Goal: Use online tool/utility: Utilize a website feature to perform a specific function

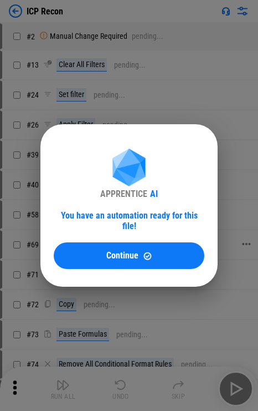
click at [105, 245] on button "Continue" at bounding box center [129, 255] width 151 height 27
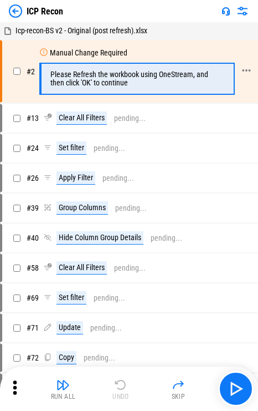
click at [144, 72] on div "Please Refresh the workbook using OneStream, and then click 'OK' to continue" at bounding box center [136, 78] width 172 height 17
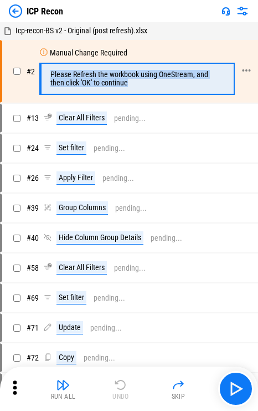
click at [144, 72] on div "Please Refresh the workbook using OneStream, and then click 'OK' to continue" at bounding box center [136, 78] width 172 height 17
click at [166, 82] on div "Please Refresh the workbook using OneStream, and then click 'OK' to continue" at bounding box center [136, 78] width 172 height 17
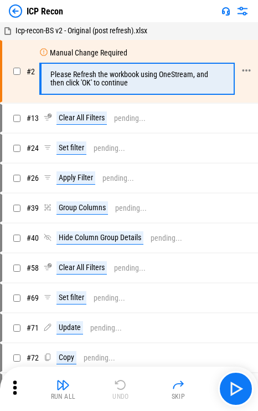
click at [166, 82] on div "Please Refresh the workbook using OneStream, and then click 'OK' to continue" at bounding box center [136, 78] width 172 height 17
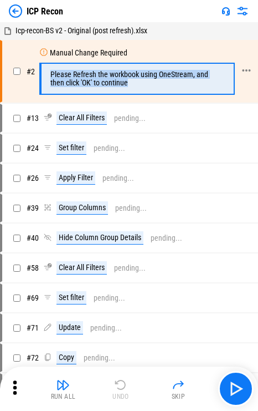
click at [166, 82] on div "Please Refresh the workbook using OneStream, and then click 'OK' to continue" at bounding box center [136, 78] width 172 height 17
click at [152, 89] on div "Please Refresh the workbook using OneStream, and then click 'OK' to continue" at bounding box center [137, 79] width 196 height 32
click at [145, 85] on div "Please Refresh the workbook using OneStream, and then click 'OK' to continue" at bounding box center [136, 78] width 172 height 17
click at [137, 82] on div "Please Refresh the workbook using OneStream, and then click 'OK' to continue" at bounding box center [136, 78] width 172 height 17
click at [130, 81] on div "Please Refresh the workbook using OneStream, and then click 'OK' to continue" at bounding box center [136, 78] width 172 height 17
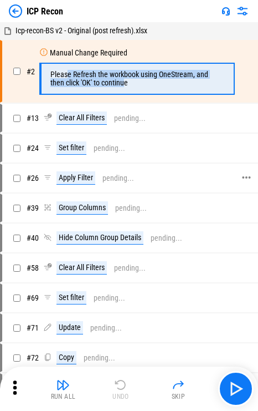
drag, startPoint x: 109, startPoint y: 79, endPoint x: 193, endPoint y: 182, distance: 133.2
click at [68, 74] on div "Please Refresh the workbook using OneStream, and then click 'OK' to continue" at bounding box center [136, 78] width 172 height 17
click at [235, 379] on button "button" at bounding box center [235, 388] width 35 height 35
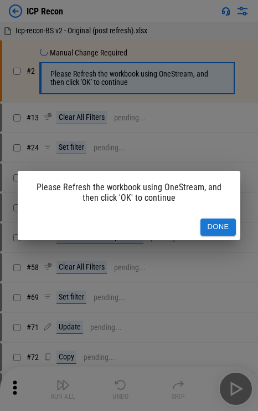
click at [165, 194] on div "Please Refresh the workbook using OneStream, and then click 'OK' to continue" at bounding box center [129, 192] width 223 height 43
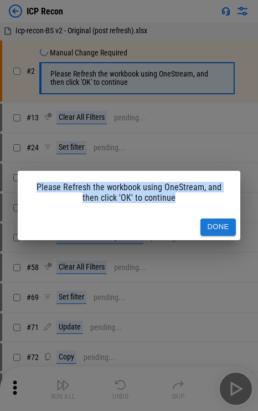
click at [165, 194] on div "Please Refresh the workbook using OneStream, and then click 'OK' to continue" at bounding box center [129, 192] width 223 height 43
click at [190, 204] on div "Please Refresh the workbook using OneStream, and then click 'OK' to continue" at bounding box center [129, 192] width 223 height 43
drag, startPoint x: 165, startPoint y: 198, endPoint x: 19, endPoint y: 182, distance: 146.7
click at [19, 182] on div "Please Refresh the workbook using OneStream, and then click 'OK' to continue" at bounding box center [129, 192] width 223 height 43
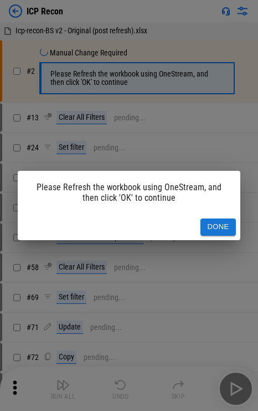
click at [210, 220] on button "Done" at bounding box center [218, 226] width 35 height 17
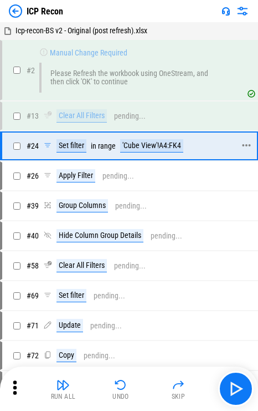
click at [143, 139] on div "'Cube View'!A4:FK4" at bounding box center [151, 145] width 63 height 13
click at [177, 144] on div "'Cube View'!A4:FK4" at bounding box center [151, 145] width 63 height 13
click at [237, 392] on img "button" at bounding box center [236, 389] width 18 height 18
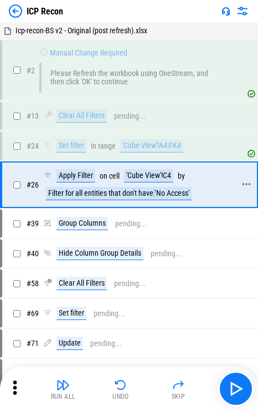
click at [155, 187] on div "Filter for all entities that don't have 'No Access'" at bounding box center [119, 193] width 146 height 13
click at [151, 190] on div "Filter for all entities that don't have 'No Access'" at bounding box center [119, 193] width 146 height 13
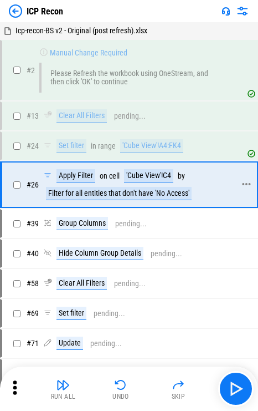
click at [161, 174] on div "'Cube View'!C4" at bounding box center [148, 175] width 49 height 13
click at [151, 177] on div "'Cube View'!C4" at bounding box center [148, 175] width 49 height 13
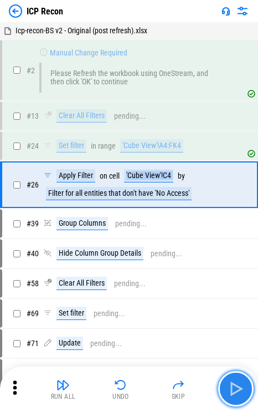
click at [226, 384] on button "button" at bounding box center [235, 388] width 35 height 35
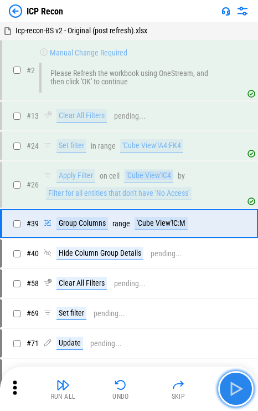
click at [233, 392] on img "button" at bounding box center [236, 389] width 18 height 18
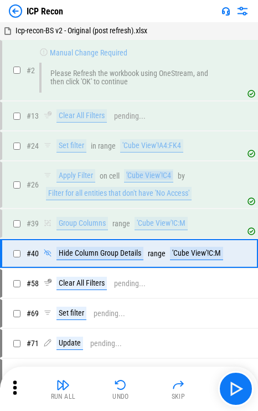
click at [233, 392] on img "button" at bounding box center [236, 389] width 18 height 18
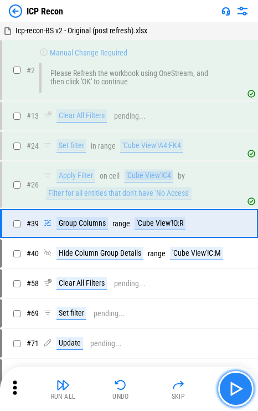
click at [242, 387] on img "button" at bounding box center [236, 389] width 18 height 18
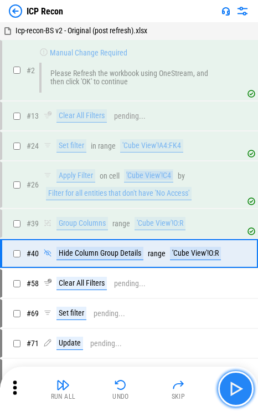
click at [242, 385] on img "button" at bounding box center [236, 389] width 18 height 18
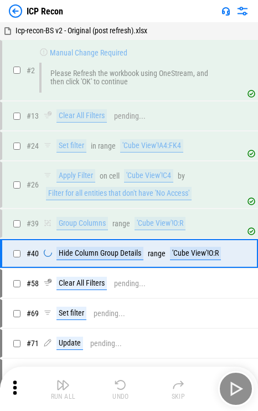
click at [242, 385] on div "Run All Undo Skip" at bounding box center [130, 388] width 247 height 35
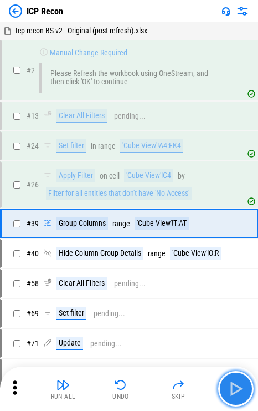
click at [242, 385] on img "button" at bounding box center [236, 389] width 18 height 18
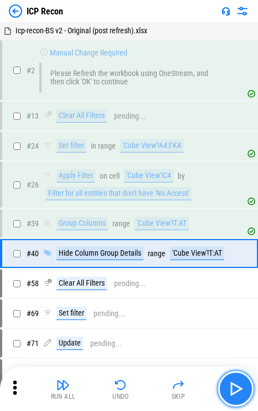
click at [242, 385] on img "button" at bounding box center [236, 389] width 18 height 18
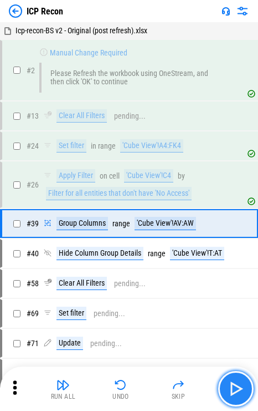
click at [242, 385] on img "button" at bounding box center [236, 389] width 18 height 18
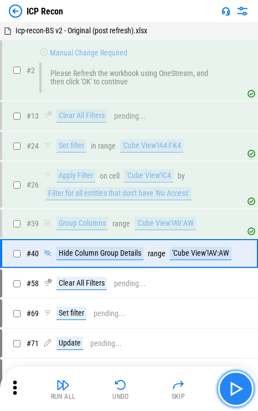
click at [242, 385] on img "button" at bounding box center [236, 389] width 18 height 18
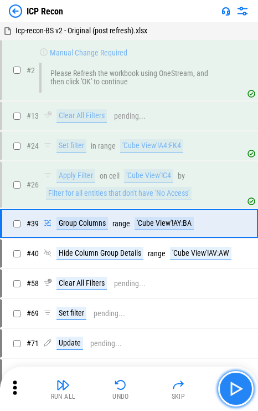
click at [242, 385] on img "button" at bounding box center [236, 389] width 18 height 18
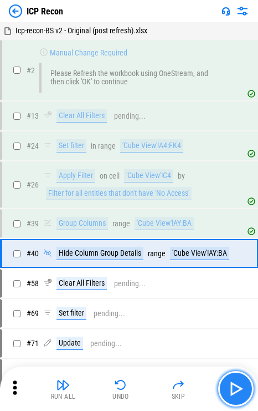
click at [242, 385] on img "button" at bounding box center [236, 389] width 18 height 18
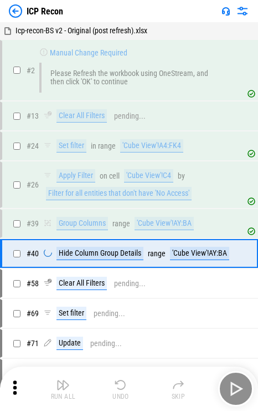
click at [242, 385] on div "Run All Undo Skip" at bounding box center [130, 388] width 247 height 35
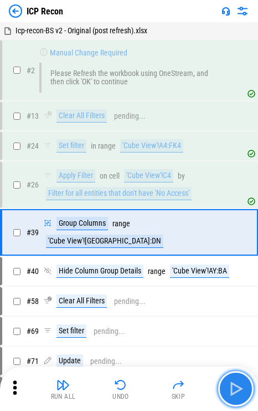
click at [240, 389] on img "button" at bounding box center [236, 389] width 18 height 18
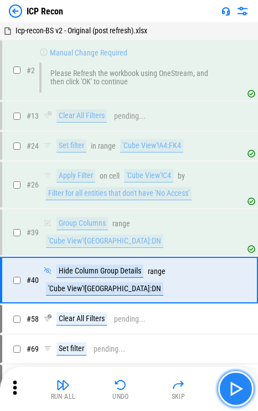
click at [240, 389] on img "button" at bounding box center [236, 389] width 18 height 18
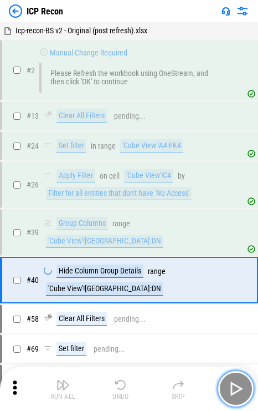
click at [240, 389] on img "button" at bounding box center [236, 389] width 18 height 18
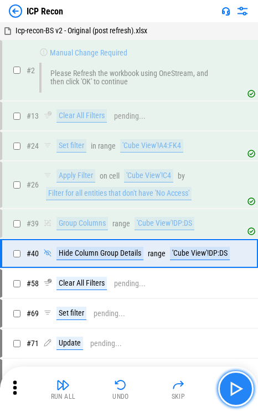
click at [240, 389] on img "button" at bounding box center [236, 389] width 18 height 18
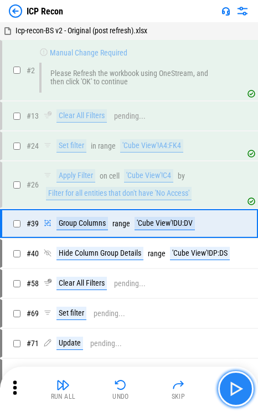
click at [240, 389] on img "button" at bounding box center [236, 389] width 18 height 18
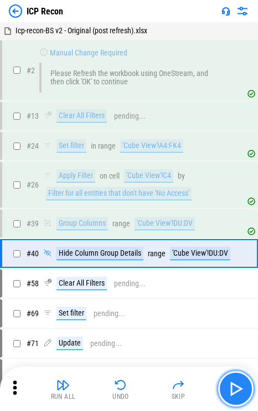
click at [240, 389] on img "button" at bounding box center [236, 389] width 18 height 18
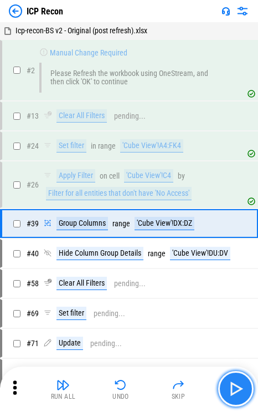
click at [240, 389] on img "button" at bounding box center [236, 389] width 18 height 18
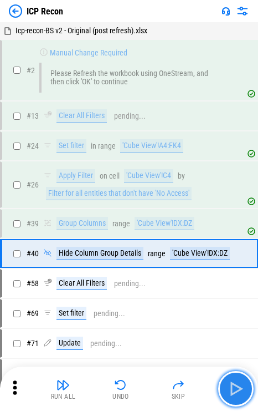
click at [240, 389] on img "button" at bounding box center [236, 389] width 18 height 18
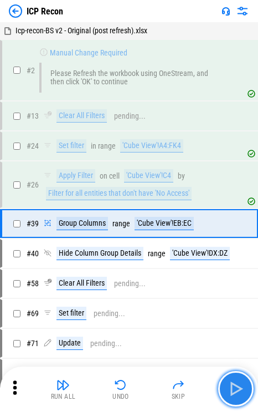
click at [240, 389] on img "button" at bounding box center [236, 389] width 18 height 18
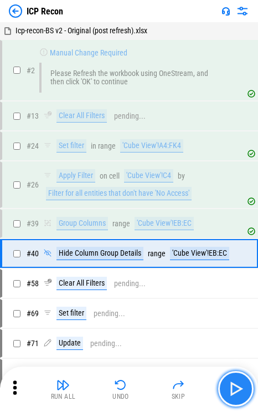
click at [240, 389] on img "button" at bounding box center [236, 389] width 18 height 18
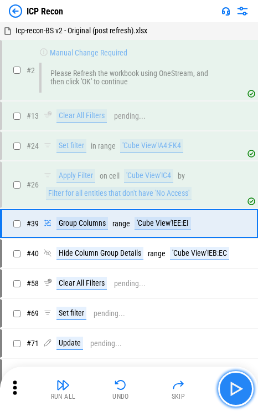
click at [240, 389] on img "button" at bounding box center [236, 389] width 18 height 18
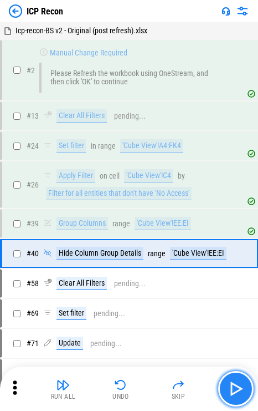
click at [240, 389] on img "button" at bounding box center [236, 389] width 18 height 18
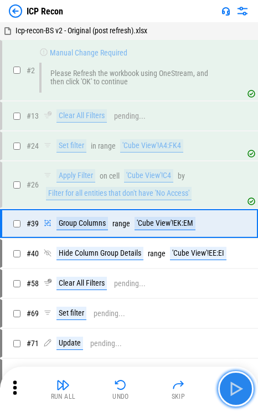
click at [240, 389] on img "button" at bounding box center [236, 389] width 18 height 18
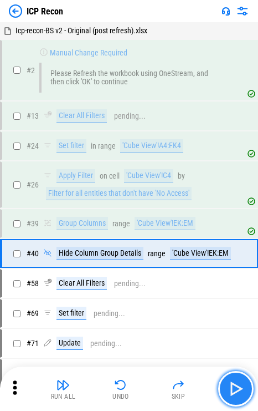
click at [240, 389] on img "button" at bounding box center [236, 389] width 18 height 18
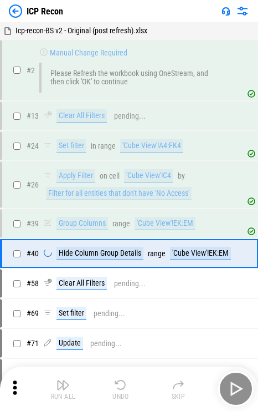
click at [240, 389] on div "Run All Undo Skip" at bounding box center [130, 388] width 247 height 35
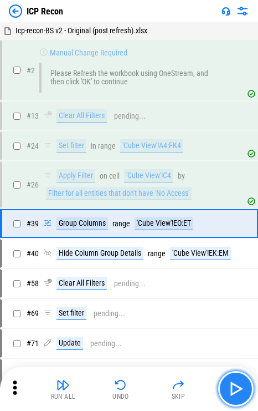
click at [240, 389] on img "button" at bounding box center [236, 389] width 18 height 18
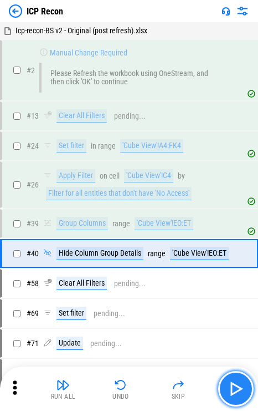
click at [240, 389] on img "button" at bounding box center [236, 389] width 18 height 18
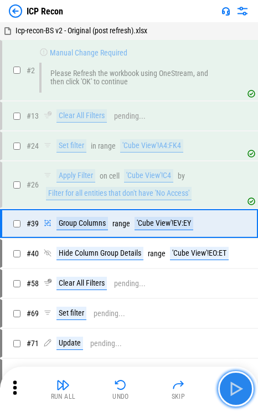
click at [240, 389] on img "button" at bounding box center [236, 389] width 18 height 18
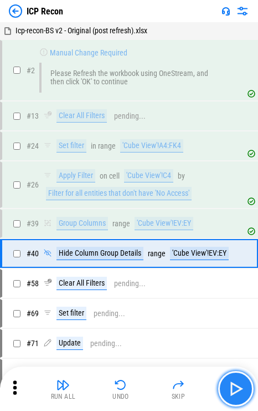
click at [240, 389] on img "button" at bounding box center [236, 389] width 18 height 18
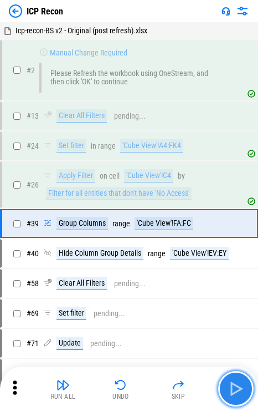
click at [240, 389] on img "button" at bounding box center [236, 389] width 18 height 18
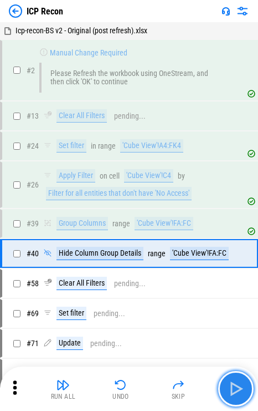
click at [240, 389] on img "button" at bounding box center [236, 389] width 18 height 18
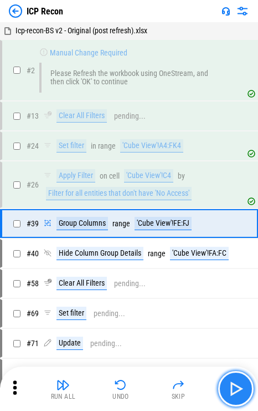
click at [240, 389] on img "button" at bounding box center [236, 389] width 18 height 18
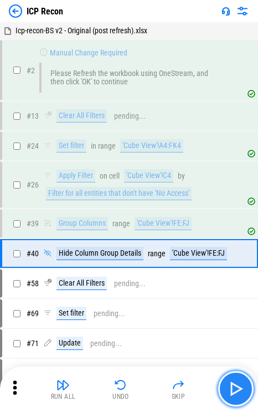
click at [240, 389] on img "button" at bounding box center [236, 389] width 18 height 18
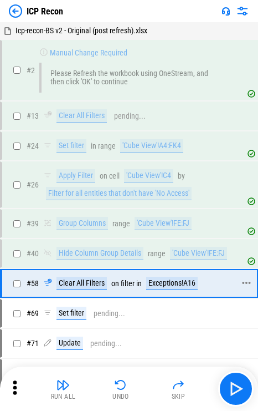
click at [181, 274] on div "# 58 Clear All Filters on filter in Exceptions!A16" at bounding box center [124, 283] width 244 height 27
click at [251, 380] on div "Run All Undo Skip" at bounding box center [130, 388] width 247 height 35
click at [243, 383] on img "button" at bounding box center [236, 389] width 18 height 18
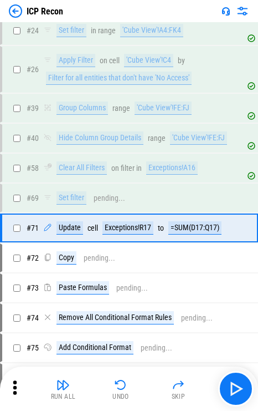
scroll to position [136, 0]
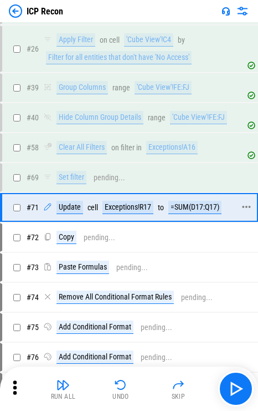
click at [143, 202] on div "Exceptions!R17" at bounding box center [128, 207] width 51 height 13
click at [238, 389] on img "button" at bounding box center [236, 389] width 18 height 18
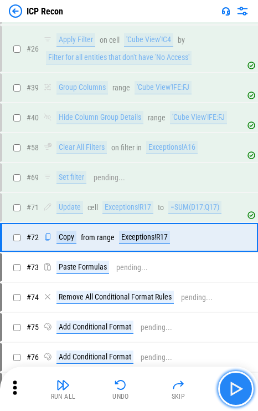
click at [238, 389] on img "button" at bounding box center [236, 389] width 18 height 18
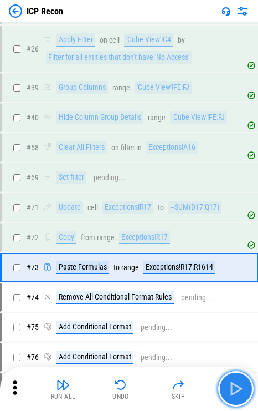
click at [238, 389] on img "button" at bounding box center [236, 389] width 18 height 18
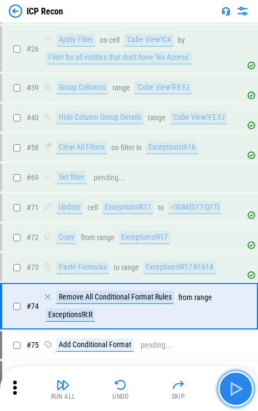
click at [238, 389] on img "button" at bounding box center [236, 389] width 18 height 18
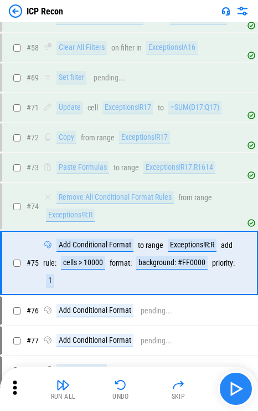
scroll to position [290, 0]
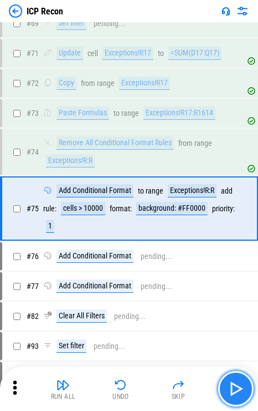
click at [238, 389] on img "button" at bounding box center [236, 389] width 18 height 18
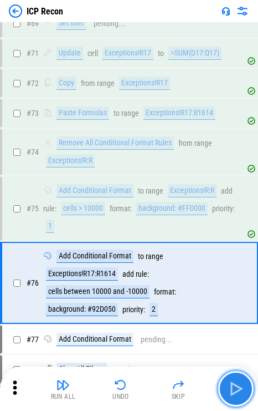
click at [238, 389] on img "button" at bounding box center [236, 389] width 18 height 18
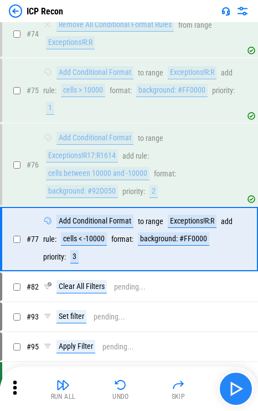
scroll to position [434, 0]
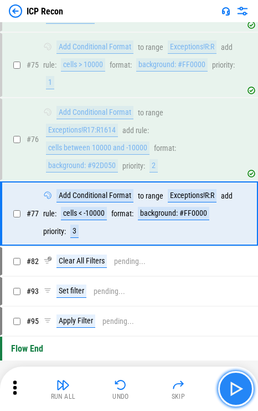
click at [238, 389] on img "button" at bounding box center [236, 389] width 18 height 18
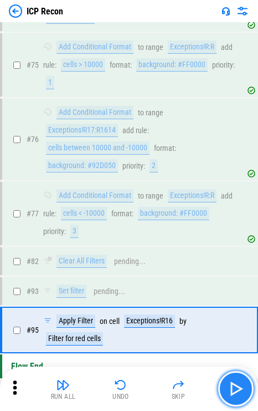
click at [243, 391] on img "button" at bounding box center [236, 389] width 18 height 18
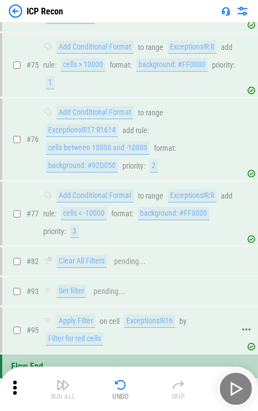
scroll to position [451, 0]
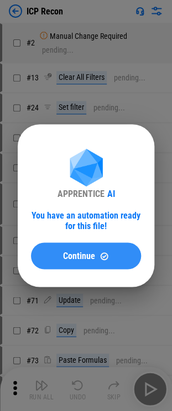
click at [94, 249] on button "Continue" at bounding box center [86, 255] width 110 height 27
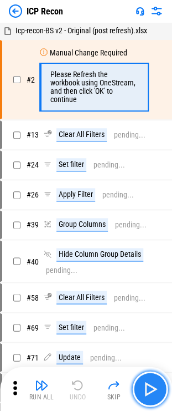
click at [153, 401] on button "button" at bounding box center [150, 388] width 35 height 35
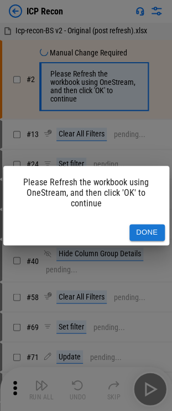
click at [134, 225] on button "Done" at bounding box center [147, 232] width 35 height 17
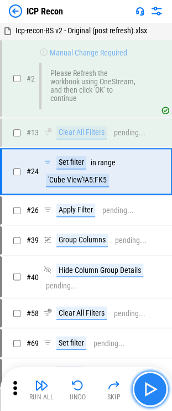
click at [147, 390] on img "button" at bounding box center [150, 389] width 18 height 18
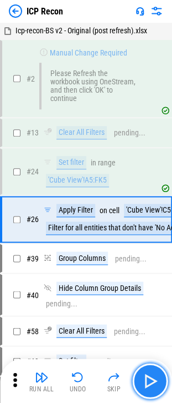
click at [154, 387] on img "button" at bounding box center [150, 381] width 18 height 18
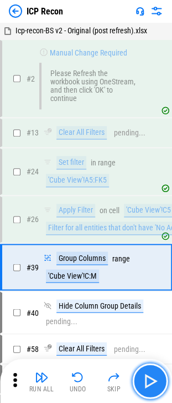
click at [154, 387] on img "button" at bounding box center [150, 381] width 18 height 18
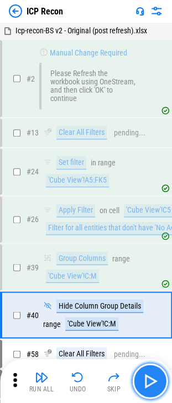
click at [154, 387] on img "button" at bounding box center [150, 381] width 18 height 18
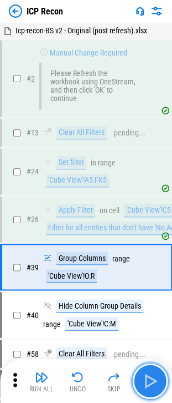
click at [154, 387] on img "button" at bounding box center [150, 381] width 18 height 18
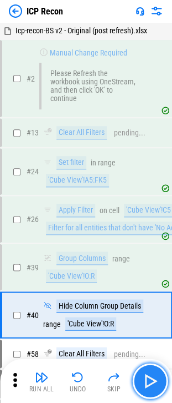
click at [154, 387] on img "button" at bounding box center [150, 381] width 18 height 18
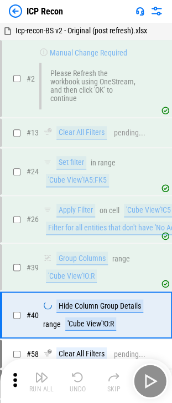
click at [154, 387] on div "Run All Undo Skip" at bounding box center [87, 380] width 161 height 35
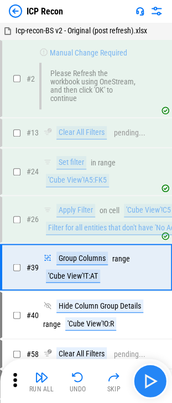
click at [154, 387] on div "Run All Undo Skip" at bounding box center [87, 380] width 161 height 35
click at [157, 387] on img "button" at bounding box center [150, 381] width 18 height 18
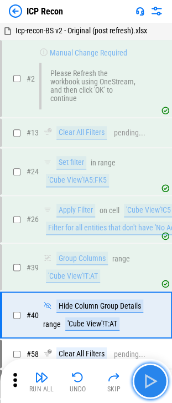
click at [157, 387] on img "button" at bounding box center [150, 381] width 18 height 18
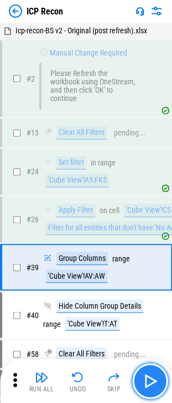
click at [157, 387] on img "button" at bounding box center [150, 381] width 18 height 18
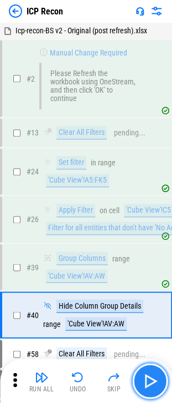
click at [157, 387] on img "button" at bounding box center [150, 381] width 18 height 18
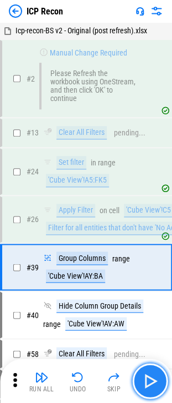
click at [157, 387] on img "button" at bounding box center [150, 381] width 18 height 18
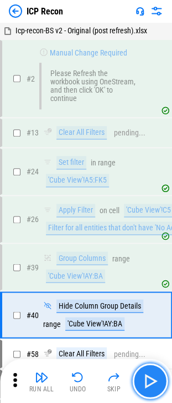
click at [157, 387] on img "button" at bounding box center [150, 381] width 18 height 18
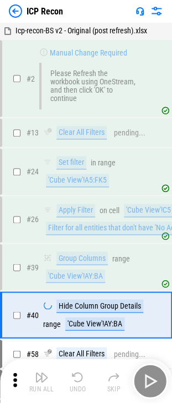
click at [157, 387] on div "Run All Undo Skip" at bounding box center [87, 380] width 161 height 35
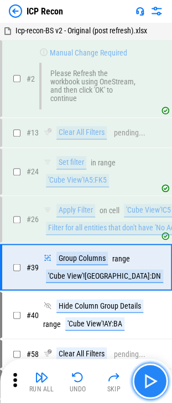
click at [152, 378] on img "button" at bounding box center [150, 381] width 18 height 18
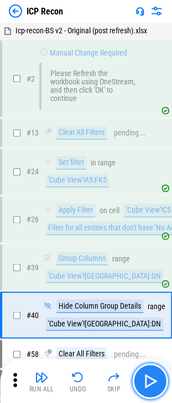
click at [152, 378] on img "button" at bounding box center [150, 381] width 18 height 18
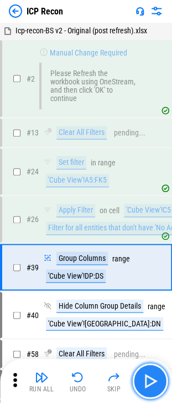
click at [152, 378] on img "button" at bounding box center [150, 381] width 18 height 18
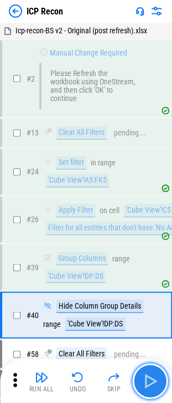
click at [152, 378] on img "button" at bounding box center [150, 381] width 18 height 18
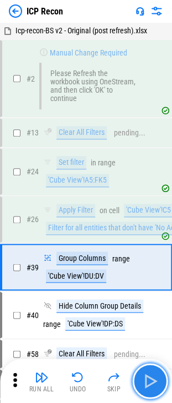
click at [152, 378] on img "button" at bounding box center [150, 381] width 18 height 18
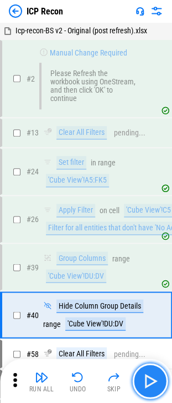
click at [152, 378] on img "button" at bounding box center [150, 381] width 18 height 18
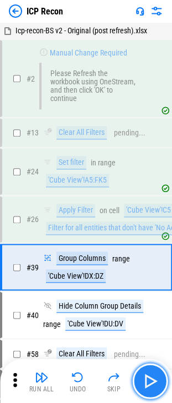
click at [152, 378] on img "button" at bounding box center [150, 381] width 18 height 18
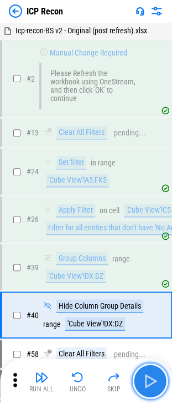
click at [152, 378] on img "button" at bounding box center [150, 381] width 18 height 18
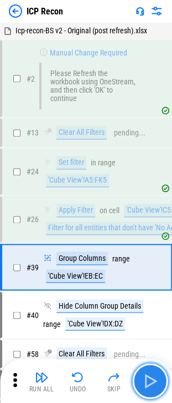
click at [152, 378] on img "button" at bounding box center [150, 381] width 18 height 18
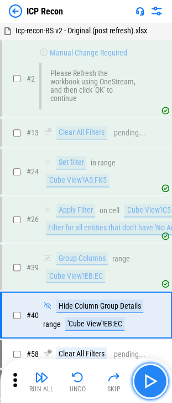
click at [152, 378] on img "button" at bounding box center [150, 381] width 18 height 18
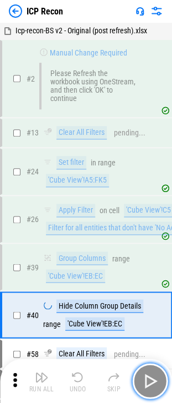
click at [152, 378] on img "button" at bounding box center [150, 381] width 18 height 18
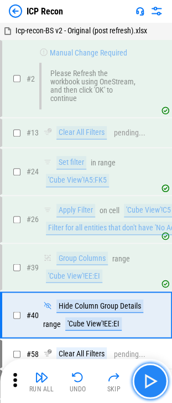
click at [152, 378] on img "button" at bounding box center [150, 381] width 18 height 18
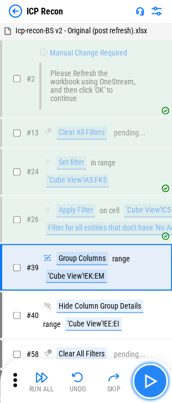
click at [152, 378] on img "button" at bounding box center [150, 381] width 18 height 18
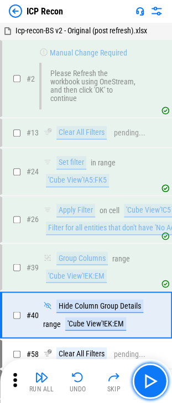
click at [152, 378] on img "button" at bounding box center [150, 381] width 18 height 18
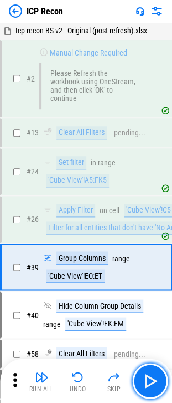
click at [152, 378] on img "button" at bounding box center [150, 381] width 18 height 18
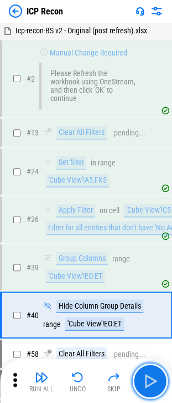
click at [152, 378] on img "button" at bounding box center [150, 381] width 18 height 18
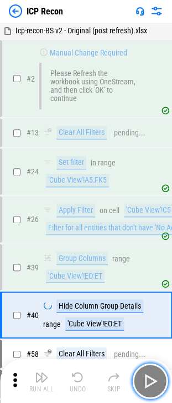
click at [152, 378] on img "button" at bounding box center [150, 381] width 18 height 18
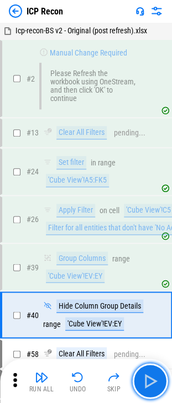
click at [152, 378] on img "button" at bounding box center [150, 381] width 18 height 18
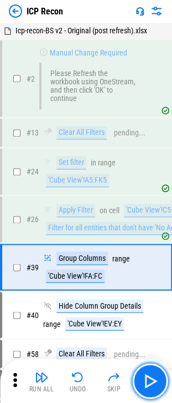
click at [152, 378] on img "button" at bounding box center [150, 381] width 18 height 18
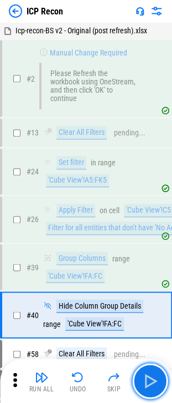
click at [152, 378] on img "button" at bounding box center [150, 381] width 18 height 18
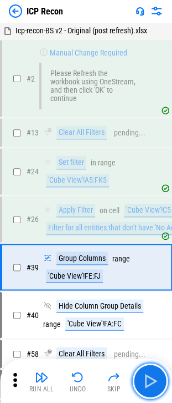
click at [152, 378] on img "button" at bounding box center [150, 381] width 18 height 18
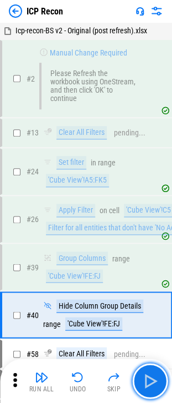
click at [152, 378] on img "button" at bounding box center [150, 381] width 18 height 18
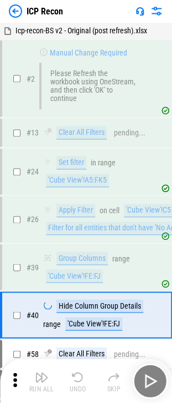
click at [152, 378] on div "Run All Undo Skip" at bounding box center [87, 380] width 161 height 35
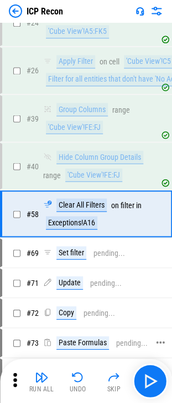
scroll to position [159, 0]
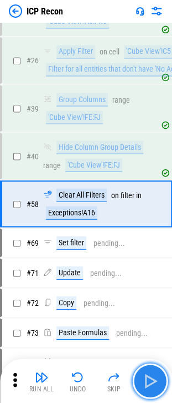
click at [143, 369] on button "button" at bounding box center [150, 380] width 35 height 35
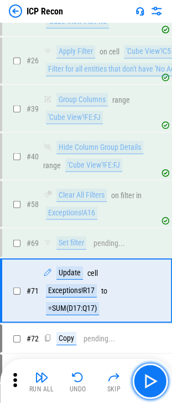
click at [143, 369] on button "button" at bounding box center [150, 380] width 35 height 35
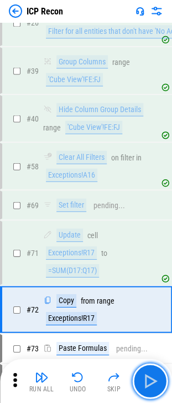
click at [143, 369] on button "button" at bounding box center [150, 380] width 35 height 35
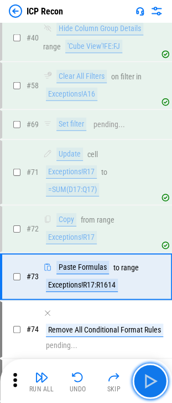
click at [143, 369] on button "button" at bounding box center [150, 380] width 35 height 35
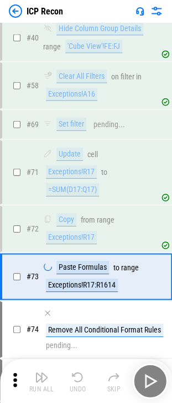
click at [143, 369] on div "Run All Undo Skip" at bounding box center [87, 380] width 161 height 35
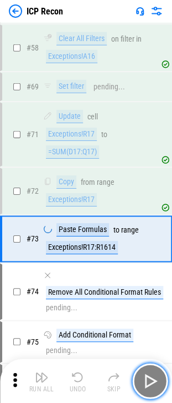
click at [143, 369] on button "button" at bounding box center [150, 380] width 35 height 35
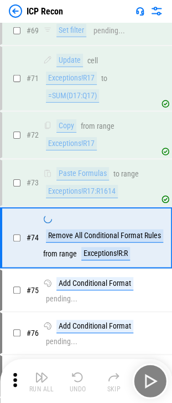
click at [143, 369] on div "Run All Undo Skip" at bounding box center [87, 380] width 161 height 35
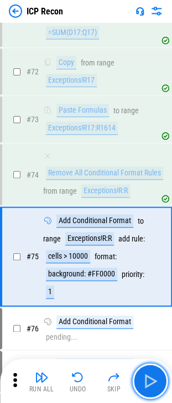
click at [143, 369] on button "button" at bounding box center [150, 380] width 35 height 35
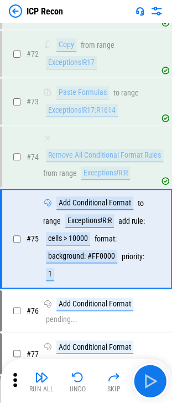
click at [143, 369] on div "Run All Undo Skip" at bounding box center [87, 380] width 161 height 35
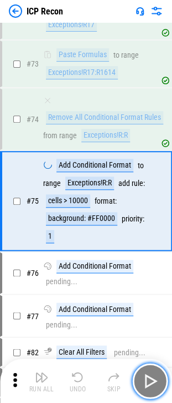
click at [143, 369] on button "button" at bounding box center [150, 380] width 35 height 35
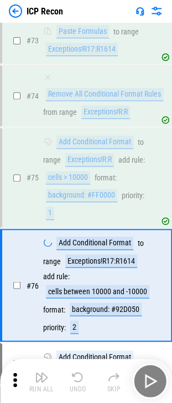
click at [143, 369] on div "Run All Undo Skip" at bounding box center [87, 380] width 161 height 35
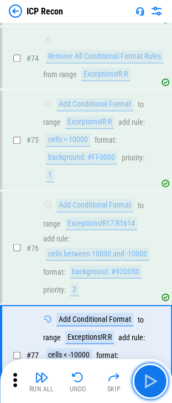
click at [143, 369] on button "button" at bounding box center [150, 380] width 35 height 35
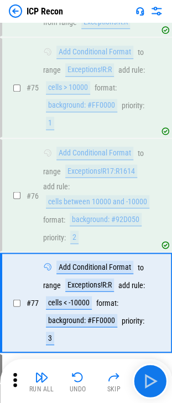
click at [143, 369] on div "Run All Undo Skip" at bounding box center [87, 380] width 161 height 35
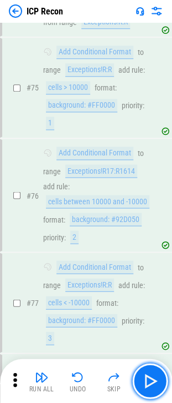
scroll to position [640, 0]
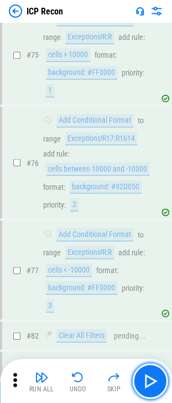
click at [143, 369] on button "button" at bounding box center [150, 380] width 35 height 35
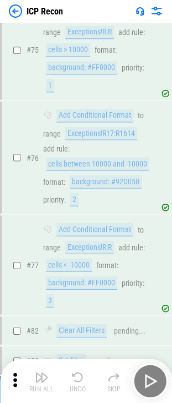
click at [143, 369] on div "Run All Undo Skip" at bounding box center [87, 380] width 161 height 35
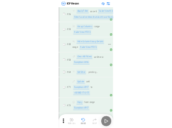
scroll to position [0, 0]
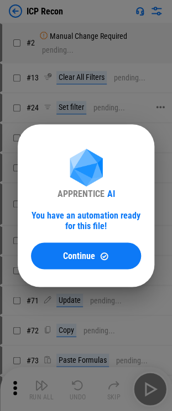
click at [27, 94] on div "APPRENTICE AI You have an automation ready for this file! Continue" at bounding box center [86, 205] width 172 height 411
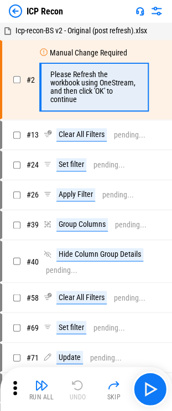
click at [24, 10] on div "ICP Recon" at bounding box center [36, 10] width 54 height 13
click at [21, 10] on img at bounding box center [15, 10] width 13 height 13
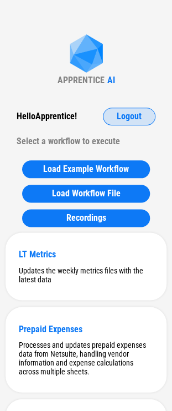
click at [134, 119] on span "Logout" at bounding box center [129, 116] width 25 height 9
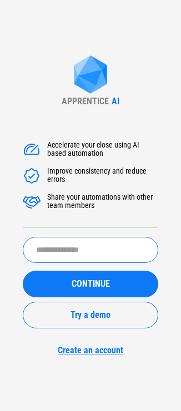
click at [57, 243] on input "text" at bounding box center [90, 250] width 135 height 26
type input "*******"
click at [23, 255] on button "CONTINUE" at bounding box center [90, 284] width 135 height 27
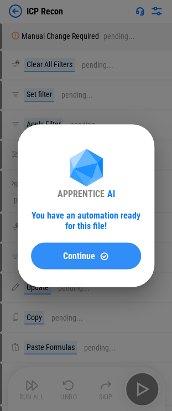
click at [55, 245] on button "Continue" at bounding box center [86, 255] width 110 height 27
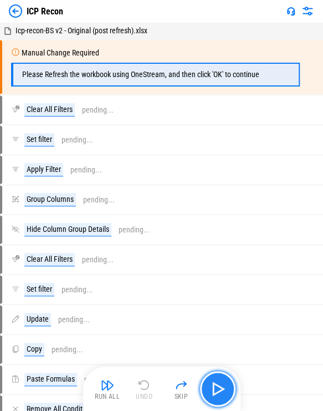
click at [180, 255] on button "button" at bounding box center [217, 388] width 35 height 35
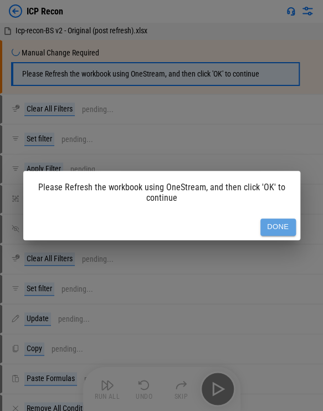
click at [180, 224] on button "Done" at bounding box center [278, 226] width 35 height 17
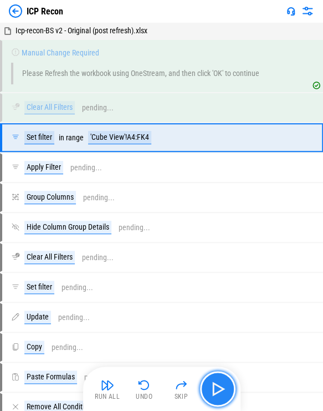
click at [180, 255] on button "button" at bounding box center [217, 388] width 35 height 35
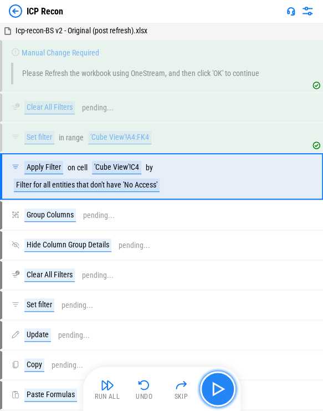
click at [180, 255] on button "button" at bounding box center [217, 388] width 35 height 35
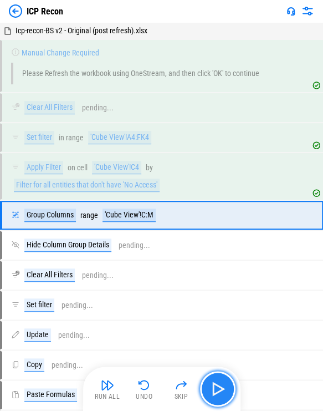
click at [180, 255] on img "button" at bounding box center [218, 389] width 18 height 18
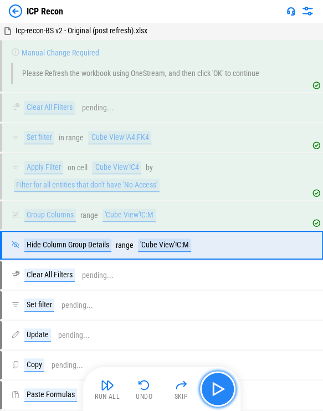
click at [180, 255] on img "button" at bounding box center [218, 389] width 18 height 18
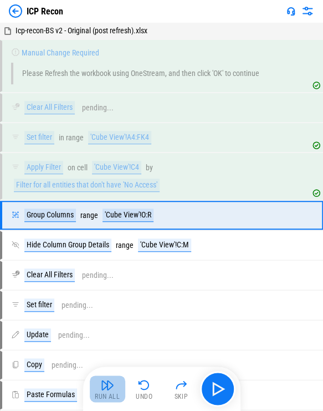
click at [109, 255] on img "button" at bounding box center [107, 384] width 13 height 13
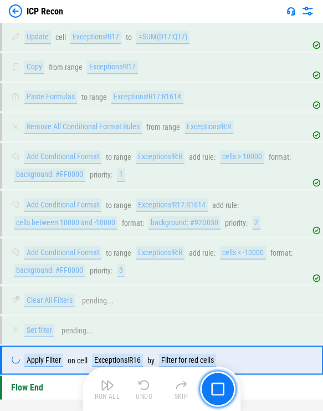
scroll to position [337, 0]
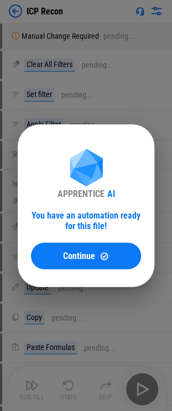
click at [65, 87] on div "APPRENTICE AI You have an automation ready for this file! Continue" at bounding box center [86, 205] width 172 height 411
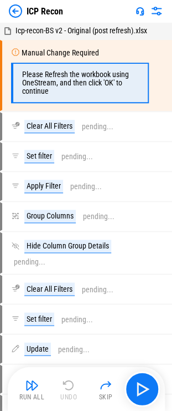
click at [14, 11] on img at bounding box center [15, 10] width 13 height 13
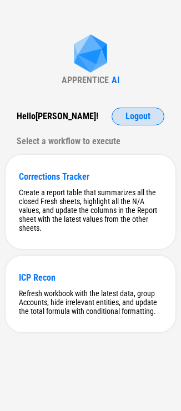
click at [131, 123] on button "Logout" at bounding box center [137, 117] width 53 height 18
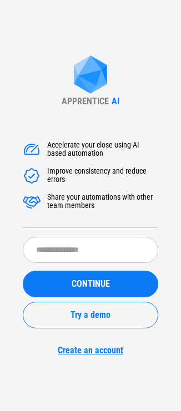
click at [133, 115] on div "APPRENTICE AI Accelerate your close using AI based automation Improve consisten…" at bounding box center [90, 205] width 181 height 411
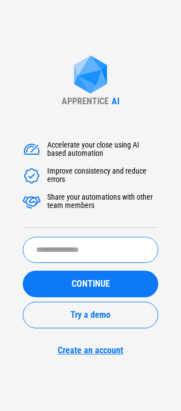
click at [91, 241] on input "text" at bounding box center [90, 250] width 135 height 26
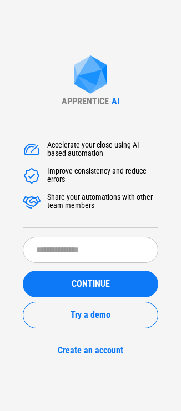
click at [88, 229] on div "Accelerate your close using AI based automation Improve consistency and reduce …" at bounding box center [90, 242] width 135 height 227
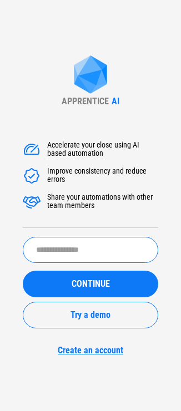
click at [76, 252] on input "text" at bounding box center [90, 250] width 135 height 26
click at [53, 241] on input "text" at bounding box center [90, 250] width 135 height 26
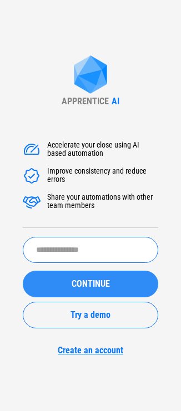
paste input "**********"
type input "**********"
click at [73, 285] on span "CONTINUE" at bounding box center [91, 283] width 38 height 9
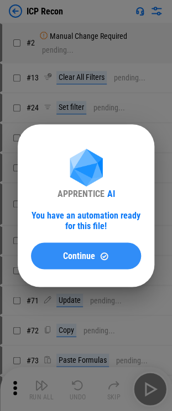
click at [96, 252] on div "Continue" at bounding box center [86, 255] width 84 height 9
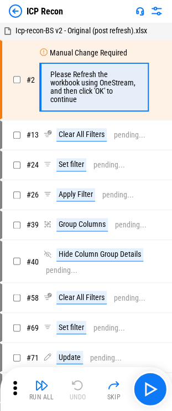
click at [12, 390] on icon at bounding box center [15, 387] width 17 height 17
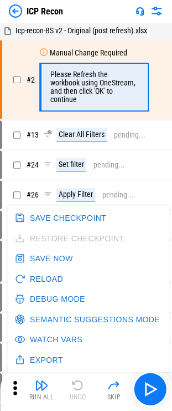
drag, startPoint x: 48, startPoint y: 294, endPoint x: 60, endPoint y: 268, distance: 28.3
click at [49, 294] on button "Debug Mode" at bounding box center [51, 298] width 78 height 21
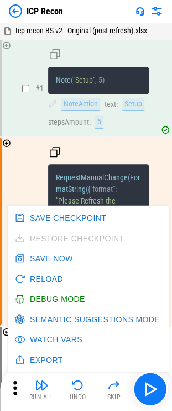
click at [105, 139] on div "# 2 RequestManualChange ( FormatString ( { "format" : "Please Refresh the workb…" at bounding box center [85, 231] width 149 height 185
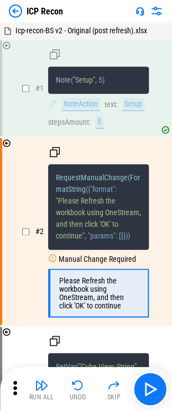
click at [161, 403] on div "Run All Undo Skip" at bounding box center [87, 388] width 161 height 35
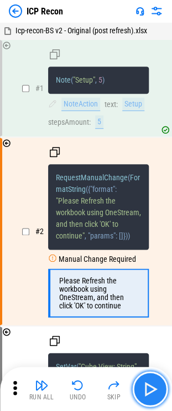
click at [157, 392] on img "button" at bounding box center [150, 389] width 18 height 18
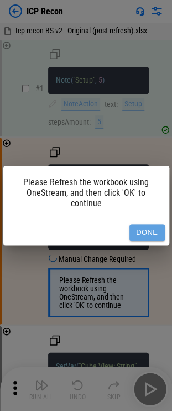
click at [164, 231] on button "Done" at bounding box center [147, 232] width 35 height 17
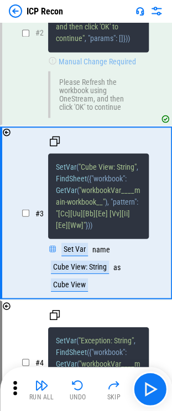
scroll to position [220, 0]
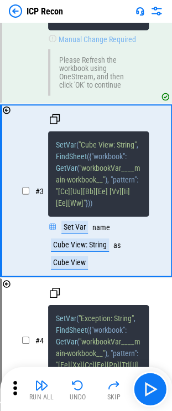
click at [157, 408] on div "Run All Undo Skip" at bounding box center [86, 389] width 172 height 44
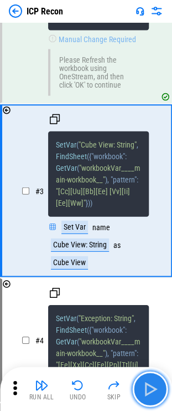
click at [154, 388] on img "button" at bounding box center [150, 389] width 18 height 18
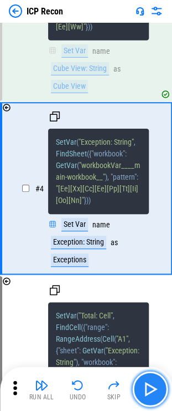
click at [154, 388] on img "button" at bounding box center [150, 389] width 18 height 18
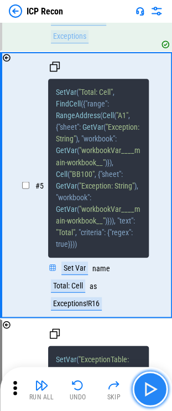
click at [154, 388] on img "button" at bounding box center [150, 389] width 18 height 18
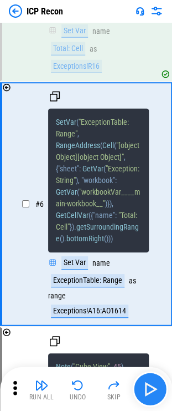
scroll to position [878, 0]
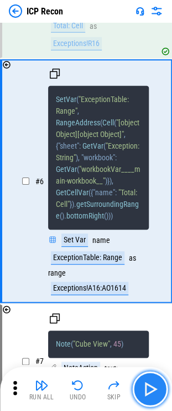
click at [154, 388] on img "button" at bounding box center [150, 389] width 18 height 18
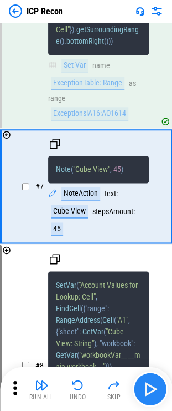
scroll to position [1060, 0]
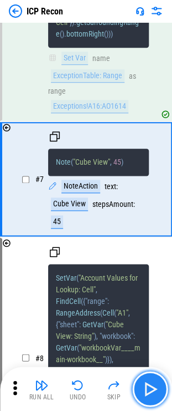
click at [154, 388] on img "button" at bounding box center [150, 389] width 18 height 18
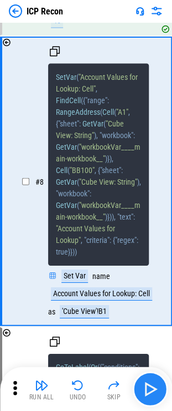
scroll to position [1266, 0]
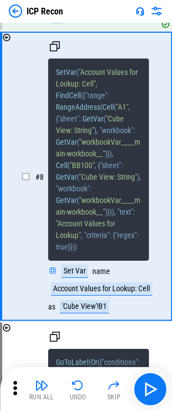
click at [88, 319] on div "# 8 SetVar ( "Account Values for Lookup: Cell" , FindCell ( { "range" : RangeAd…" at bounding box center [85, 176] width 149 height 287
click at [88, 313] on div "'Cube View'!B1" at bounding box center [84, 305] width 49 height 13
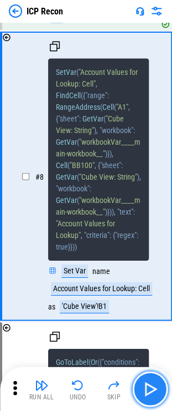
click at [155, 392] on img "button" at bounding box center [150, 389] width 18 height 18
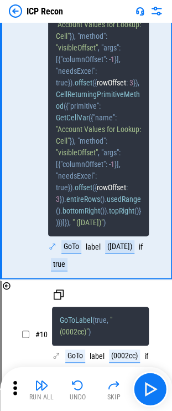
scroll to position [1856, 0]
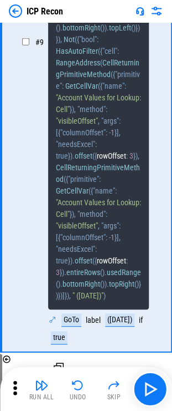
click at [67, 160] on span "true" at bounding box center [62, 155] width 12 height 9
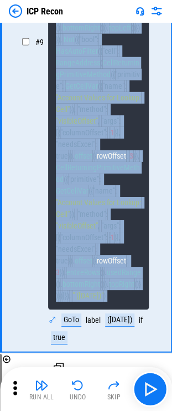
click at [67, 160] on span "true" at bounding box center [62, 155] width 12 height 9
click at [73, 160] on span "." at bounding box center [74, 155] width 2 height 9
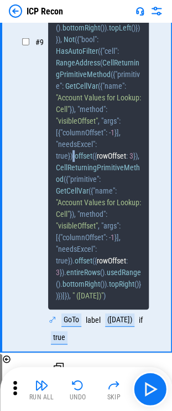
click at [73, 160] on span "." at bounding box center [74, 155] width 2 height 9
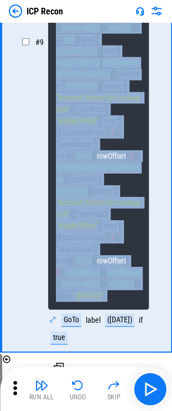
click at [73, 160] on span "." at bounding box center [74, 155] width 2 height 9
click at [78, 221] on pre "GoToLabel ( Or ( { "conditions" : [ Not ( { "bool" : HasAutoFilter ( { "cell" :…" at bounding box center [98, 33] width 101 height 551
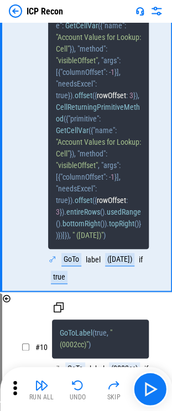
scroll to position [1967, 0]
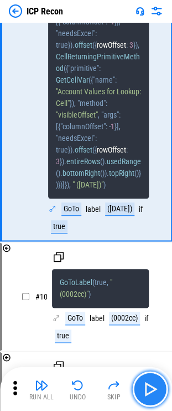
click at [160, 395] on button "button" at bounding box center [150, 388] width 35 height 35
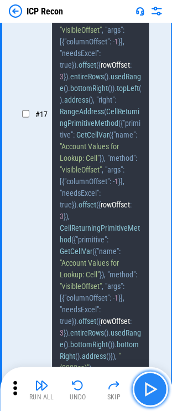
click at [154, 392] on img "button" at bounding box center [150, 389] width 18 height 18
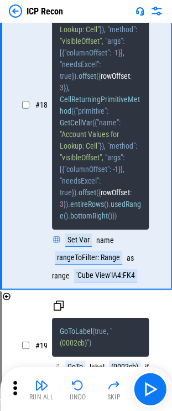
scroll to position [3858, 0]
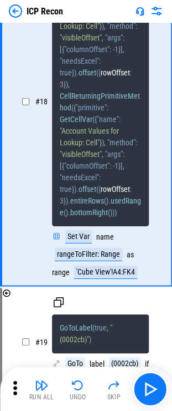
click at [12, 387] on icon at bounding box center [15, 387] width 17 height 17
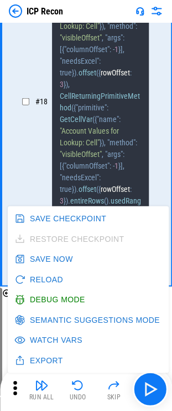
click at [35, 303] on button "Debug Mode" at bounding box center [51, 299] width 78 height 21
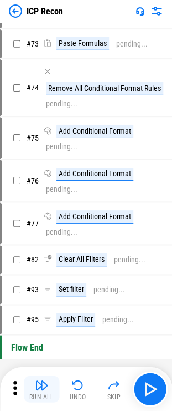
click at [37, 385] on img "button" at bounding box center [41, 384] width 13 height 13
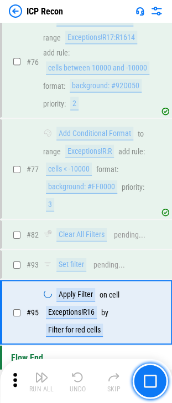
scroll to position [750, 0]
